Goal: Consume media (video, audio)

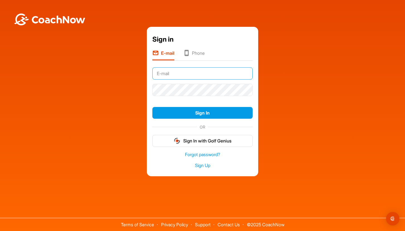
type input "[EMAIL_ADDRESS][DOMAIN_NAME]"
click at [203, 113] on button "Sign In" at bounding box center [202, 113] width 100 height 12
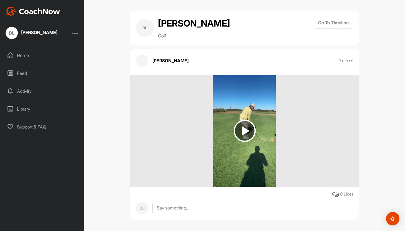
click at [241, 129] on img at bounding box center [245, 131] width 22 height 22
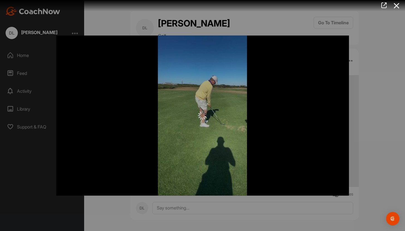
click at [325, 23] on div at bounding box center [202, 115] width 405 height 231
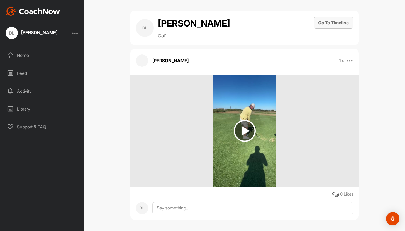
click at [325, 21] on button "Go To Timeline" at bounding box center [334, 23] width 40 height 12
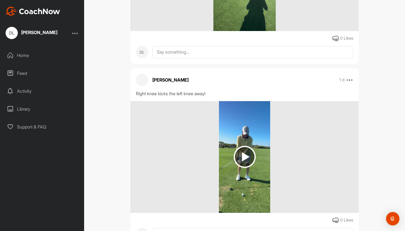
scroll to position [213, 0]
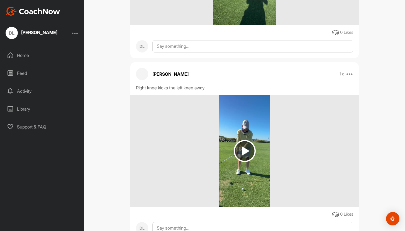
click at [242, 148] on img at bounding box center [245, 151] width 22 height 22
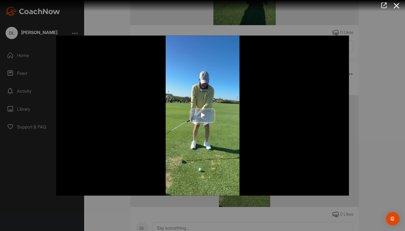
click at [203, 115] on span "Video Player" at bounding box center [203, 115] width 0 height 0
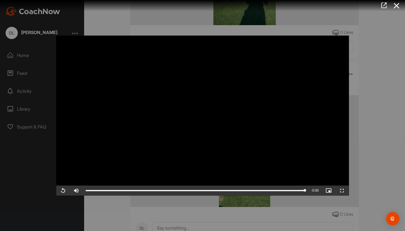
scroll to position [0, 0]
click at [295, 117] on video "Video Player" at bounding box center [202, 115] width 293 height 160
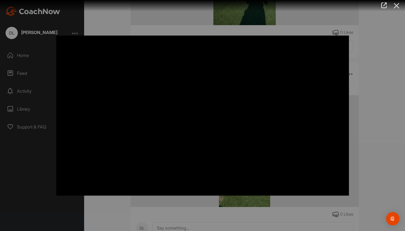
click at [396, 4] on icon at bounding box center [397, 6] width 13 height 10
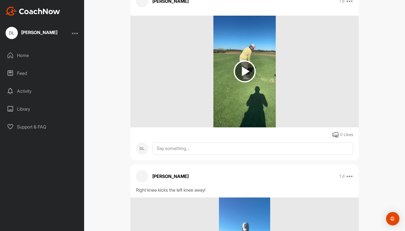
scroll to position [111, 0]
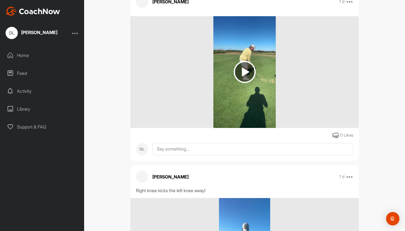
click at [243, 71] on img at bounding box center [245, 72] width 22 height 22
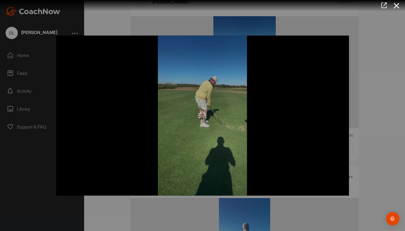
scroll to position [0, 0]
click at [372, 88] on div at bounding box center [202, 115] width 405 height 231
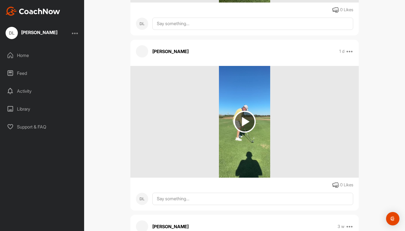
scroll to position [1118, 0]
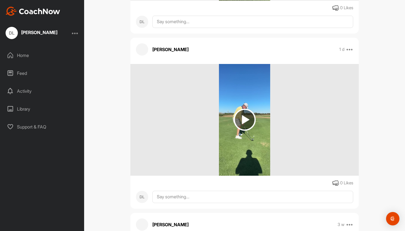
click at [243, 118] on img at bounding box center [245, 119] width 22 height 22
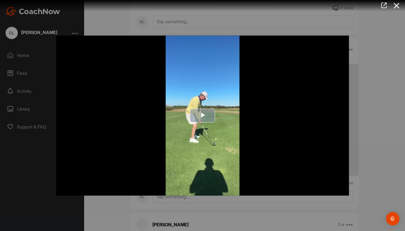
click at [203, 115] on span "Video Player" at bounding box center [203, 115] width 0 height 0
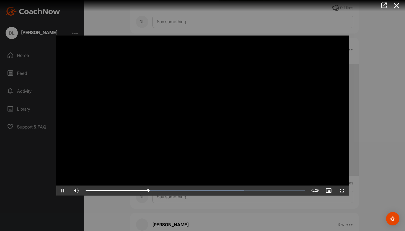
scroll to position [0, 0]
click at [81, 190] on span "Video Player" at bounding box center [76, 190] width 13 height 0
click at [100, 195] on div "93%" at bounding box center [91, 190] width 17 height 10
click at [273, 191] on div "Loaded : 90.65% 1:49 1:49" at bounding box center [195, 190] width 219 height 2
click at [289, 191] on div "Loaded : 100.00% 1:59 1:59" at bounding box center [195, 190] width 219 height 2
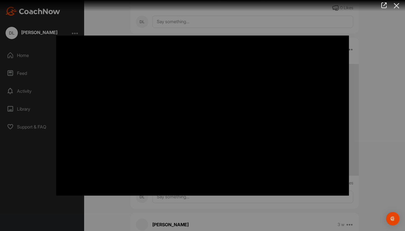
click at [398, 4] on icon at bounding box center [397, 6] width 13 height 10
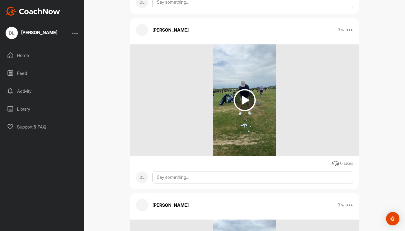
scroll to position [1484, 0]
